Goal: Find specific page/section: Find specific page/section

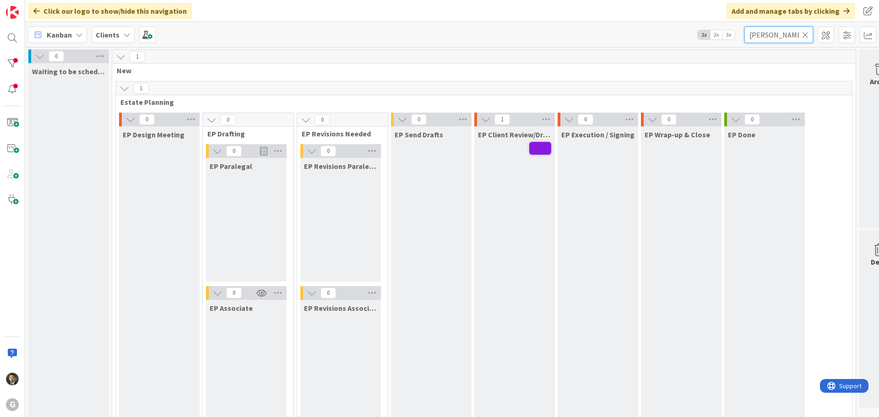
drag, startPoint x: 785, startPoint y: 35, endPoint x: 725, endPoint y: 33, distance: 59.6
click at [726, 33] on div "Kanban Clients 1x 2x 3x [PERSON_NAME]" at bounding box center [452, 34] width 854 height 25
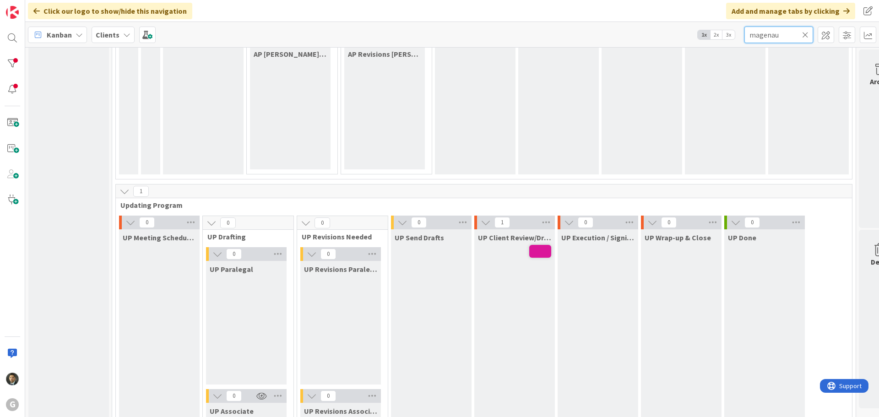
scroll to position [1191, 0]
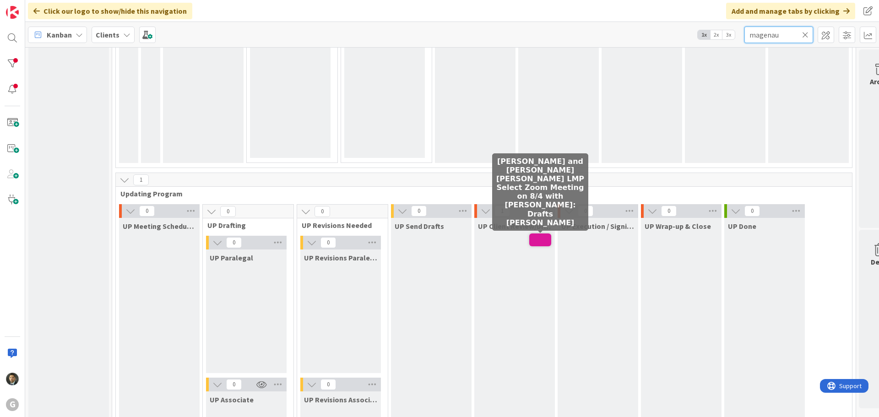
type input "magenau"
click at [539, 238] on span at bounding box center [540, 240] width 22 height 13
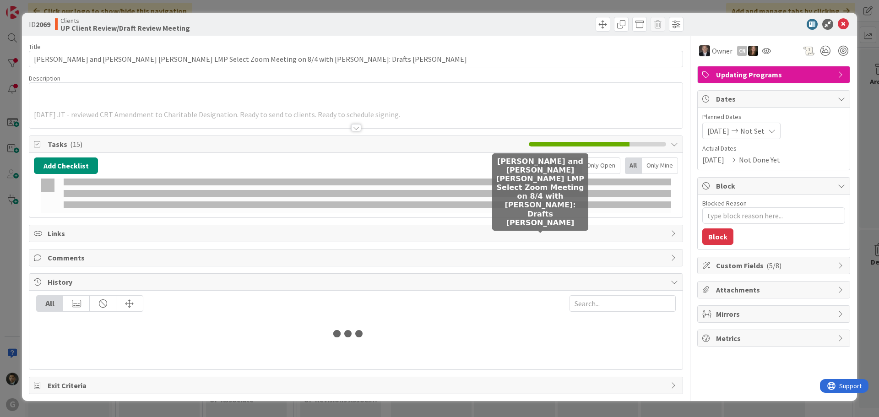
type textarea "x"
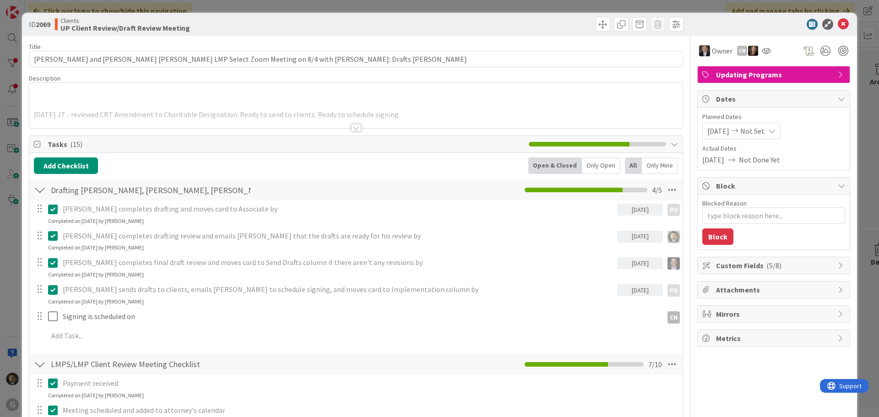
click at [352, 130] on div at bounding box center [356, 127] width 10 height 7
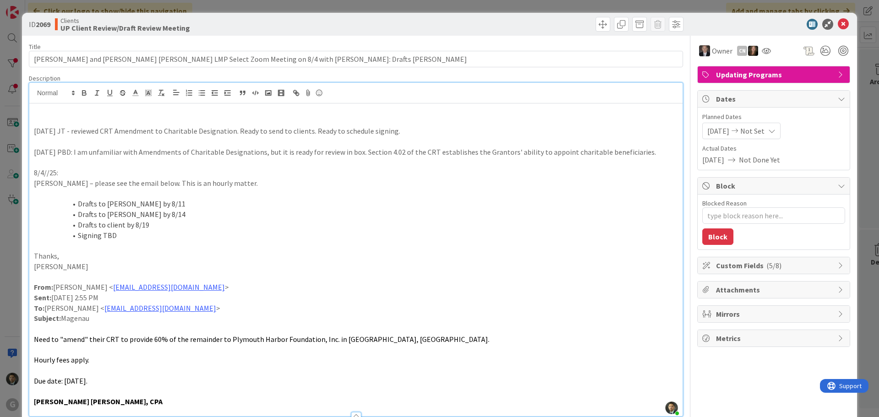
click at [403, 6] on div "ID 2069 Clients UP Client Review/Draft Review Meeting Title 91 / 128 [PERSON_NA…" at bounding box center [439, 208] width 879 height 417
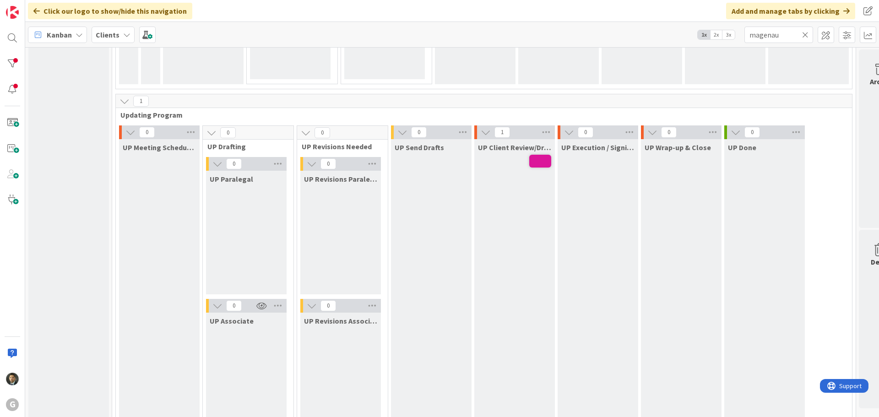
scroll to position [1282, 0]
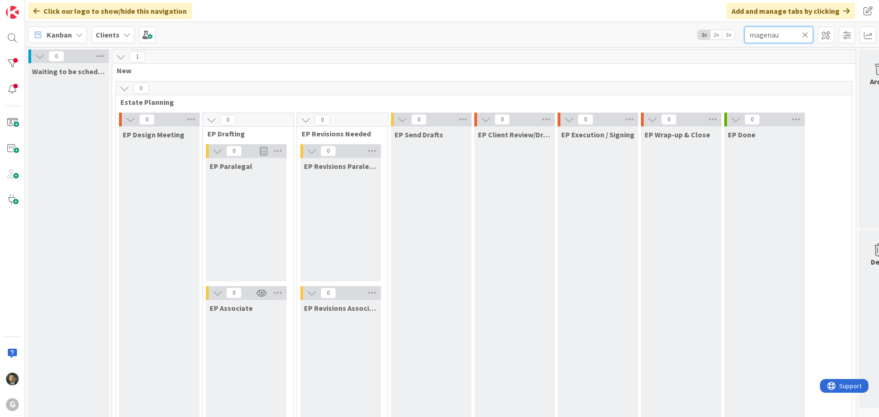
drag, startPoint x: 786, startPoint y: 37, endPoint x: 720, endPoint y: 36, distance: 66.0
click at [720, 36] on div "Kanban Clients 1x 2x 3x magenau" at bounding box center [452, 34] width 854 height 25
type input "192"
click at [127, 88] on icon at bounding box center [125, 88] width 10 height 10
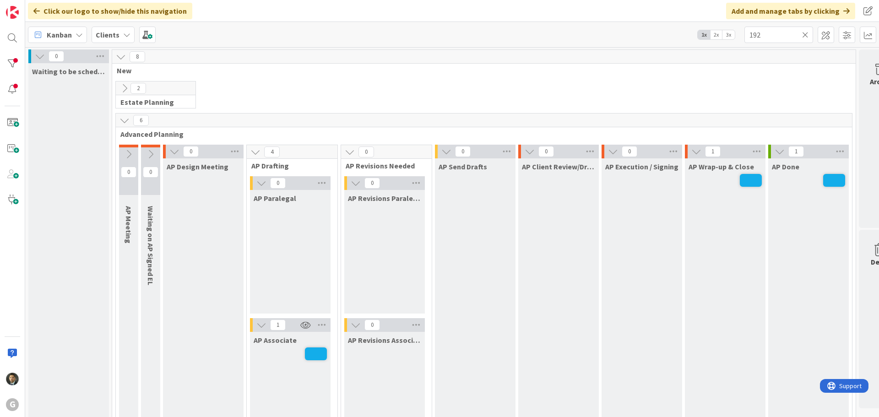
click at [123, 87] on icon at bounding box center [125, 88] width 10 height 10
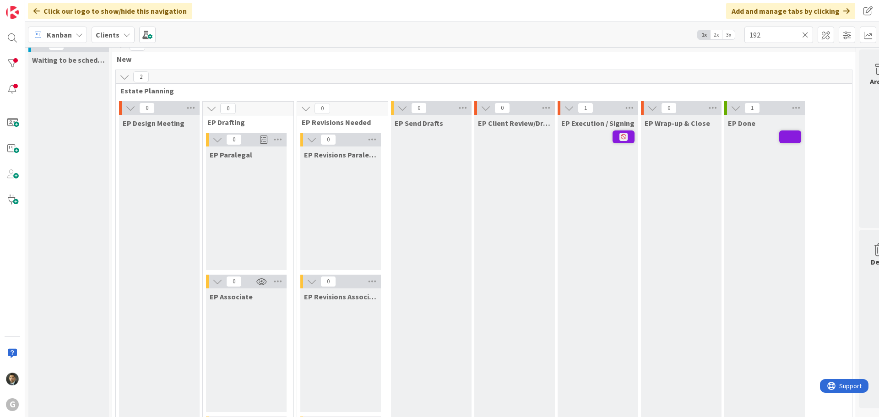
scroll to position [0, 0]
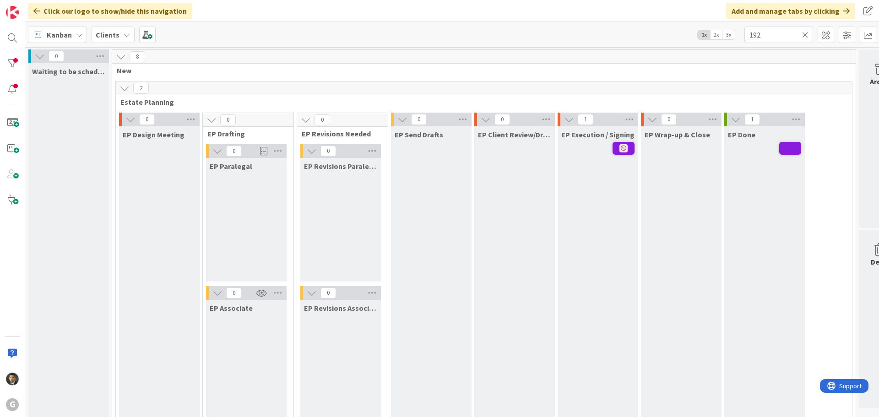
click at [384, 16] on div "Click our logo to show/hide this navigation Add and manage tabs by clicking" at bounding box center [452, 11] width 854 height 22
click at [807, 35] on icon at bounding box center [805, 35] width 6 height 8
